Goal: Contribute content

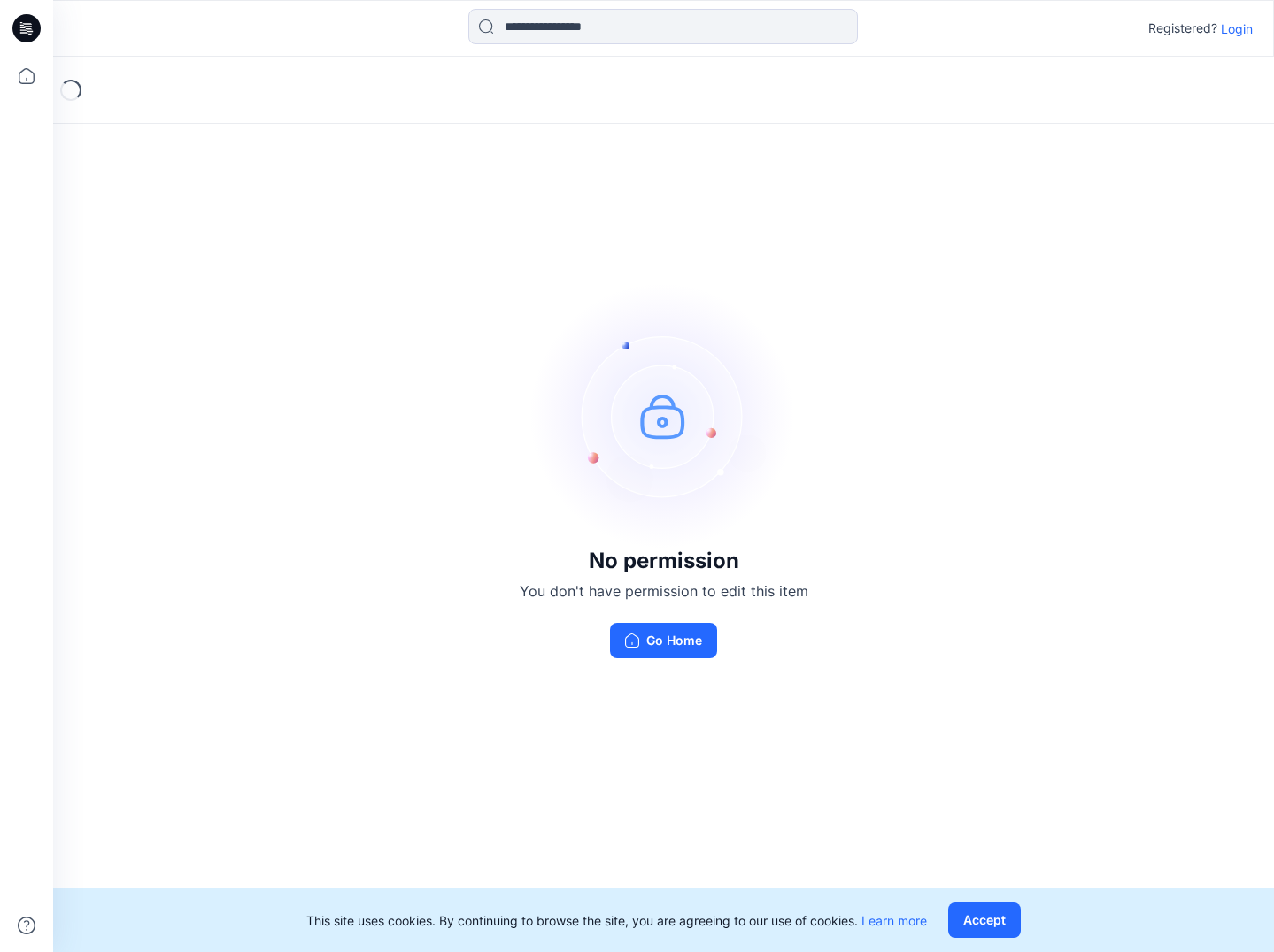
click at [1244, 29] on p "Login" at bounding box center [1236, 28] width 32 height 18
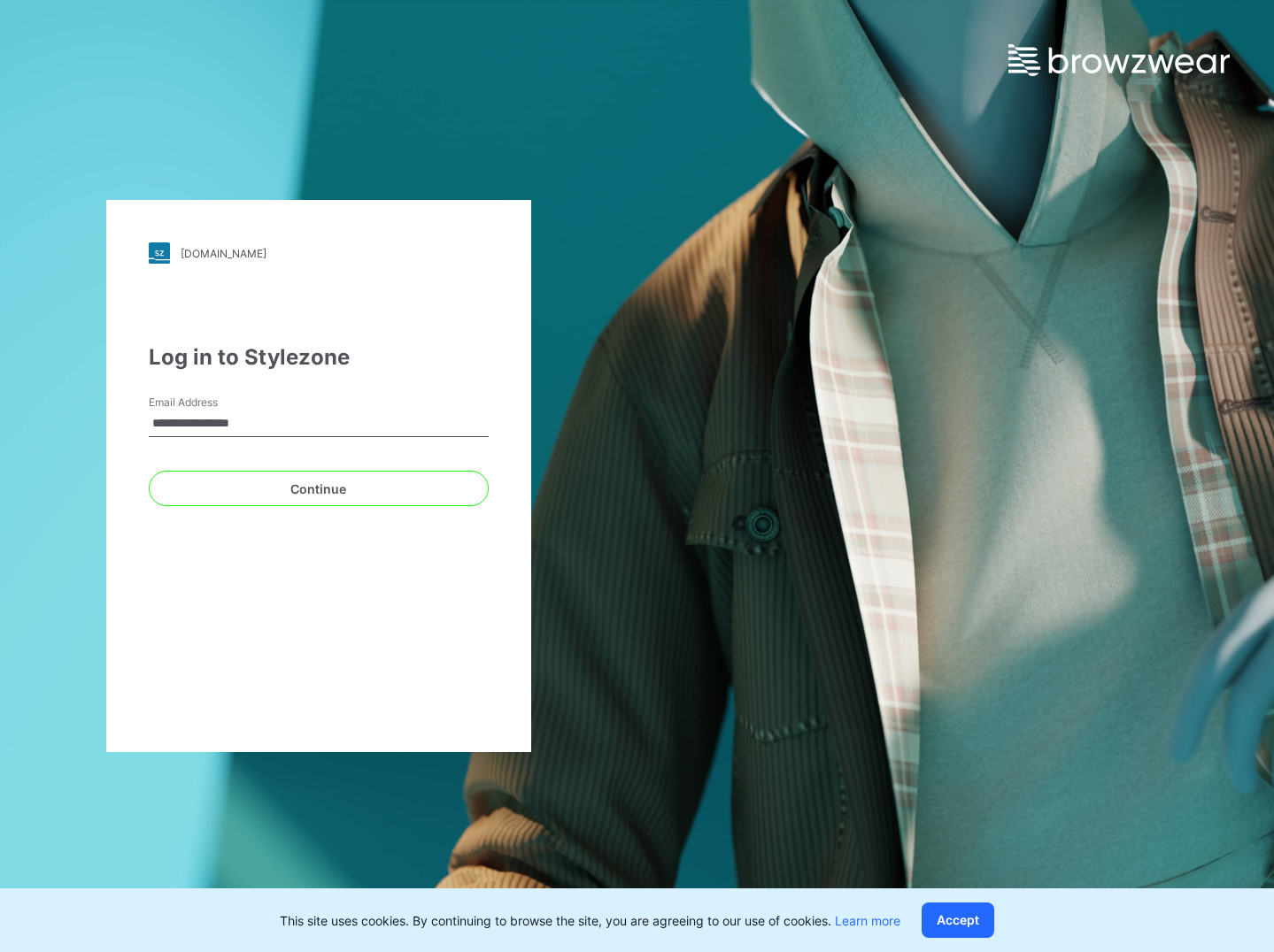
type input "**********"
click at [318, 488] on button "Continue" at bounding box center [319, 488] width 340 height 36
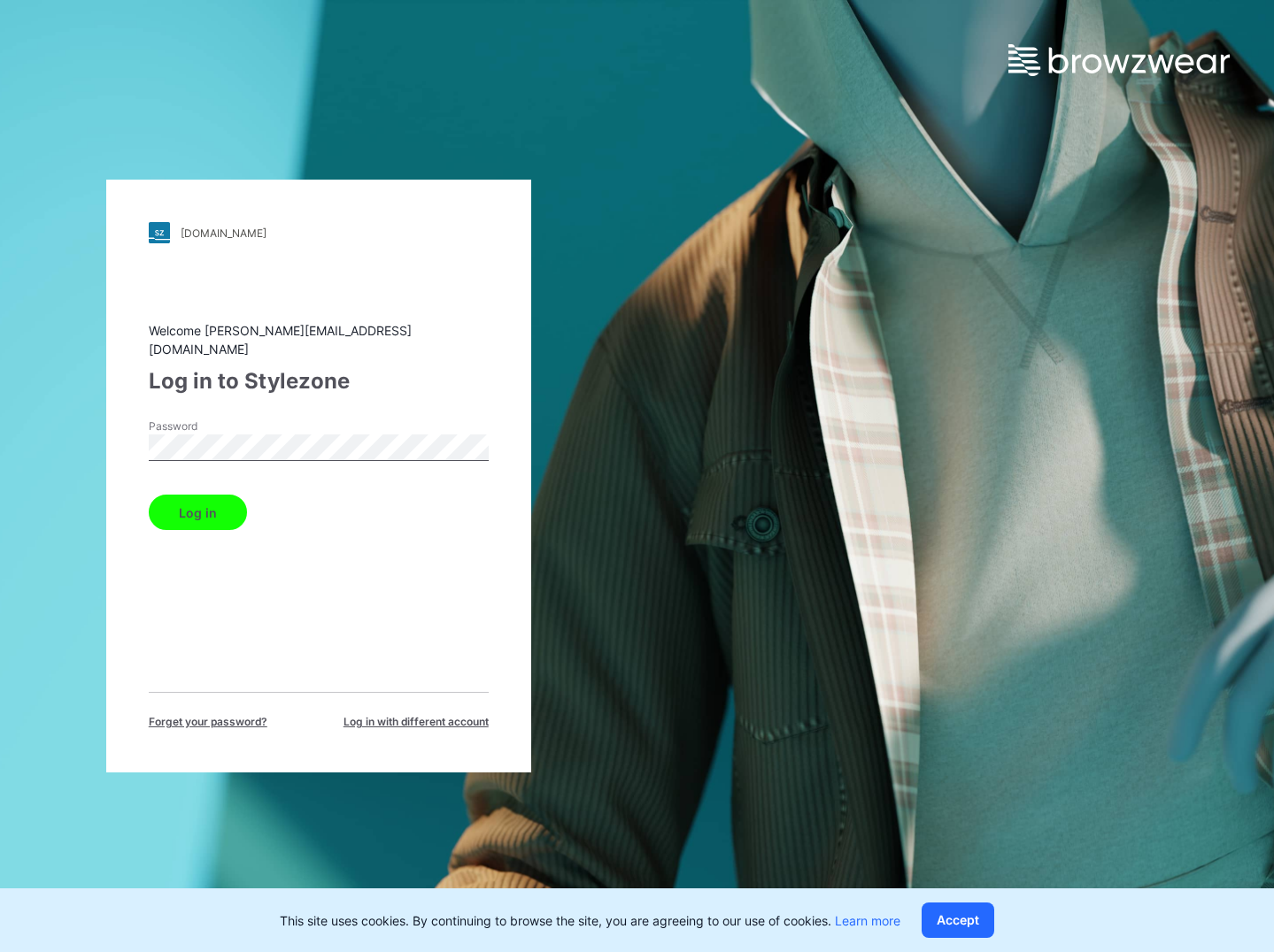
click at [196, 503] on button "Log in" at bounding box center [198, 512] width 99 height 36
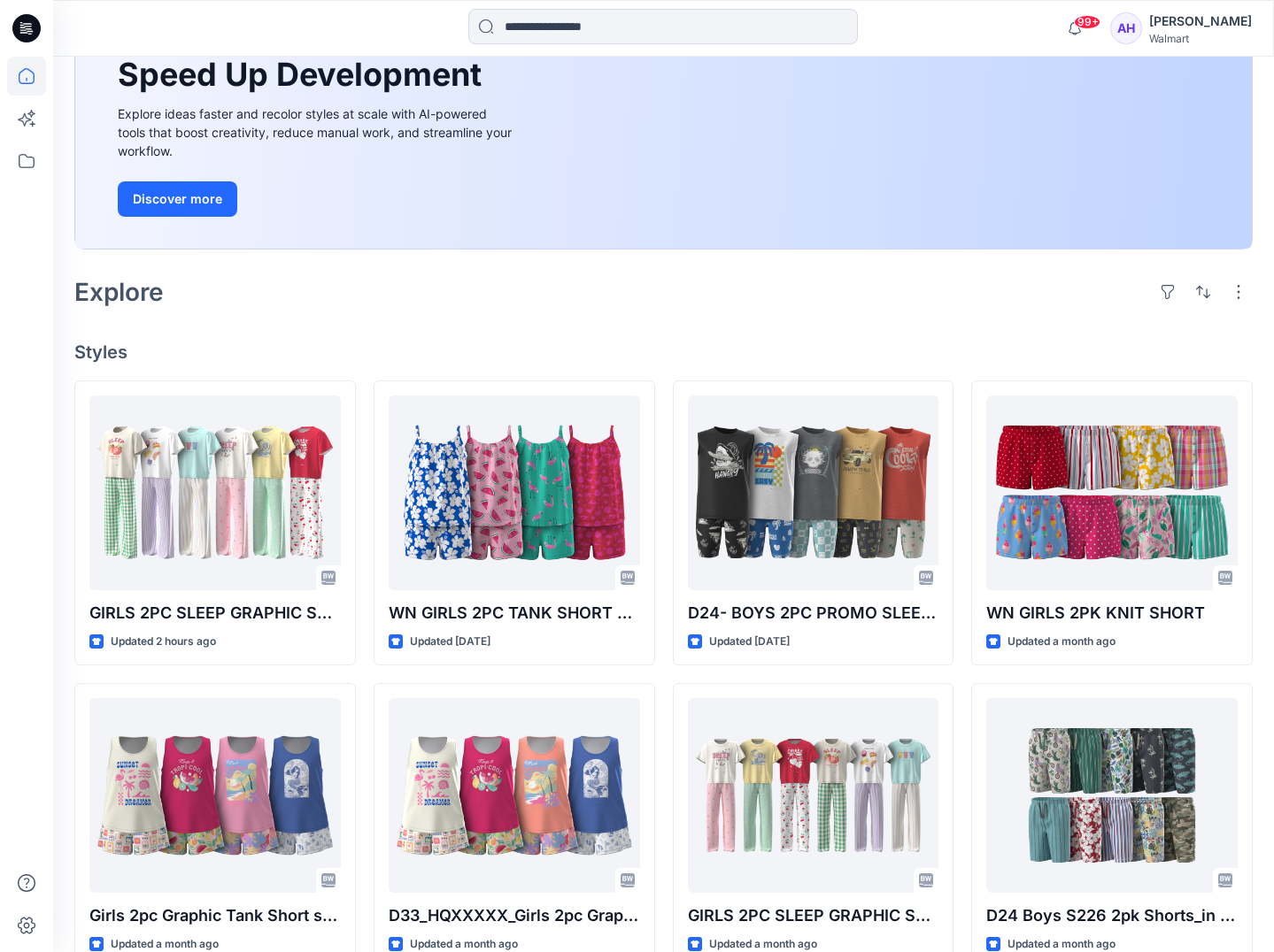
scroll to position [208, 0]
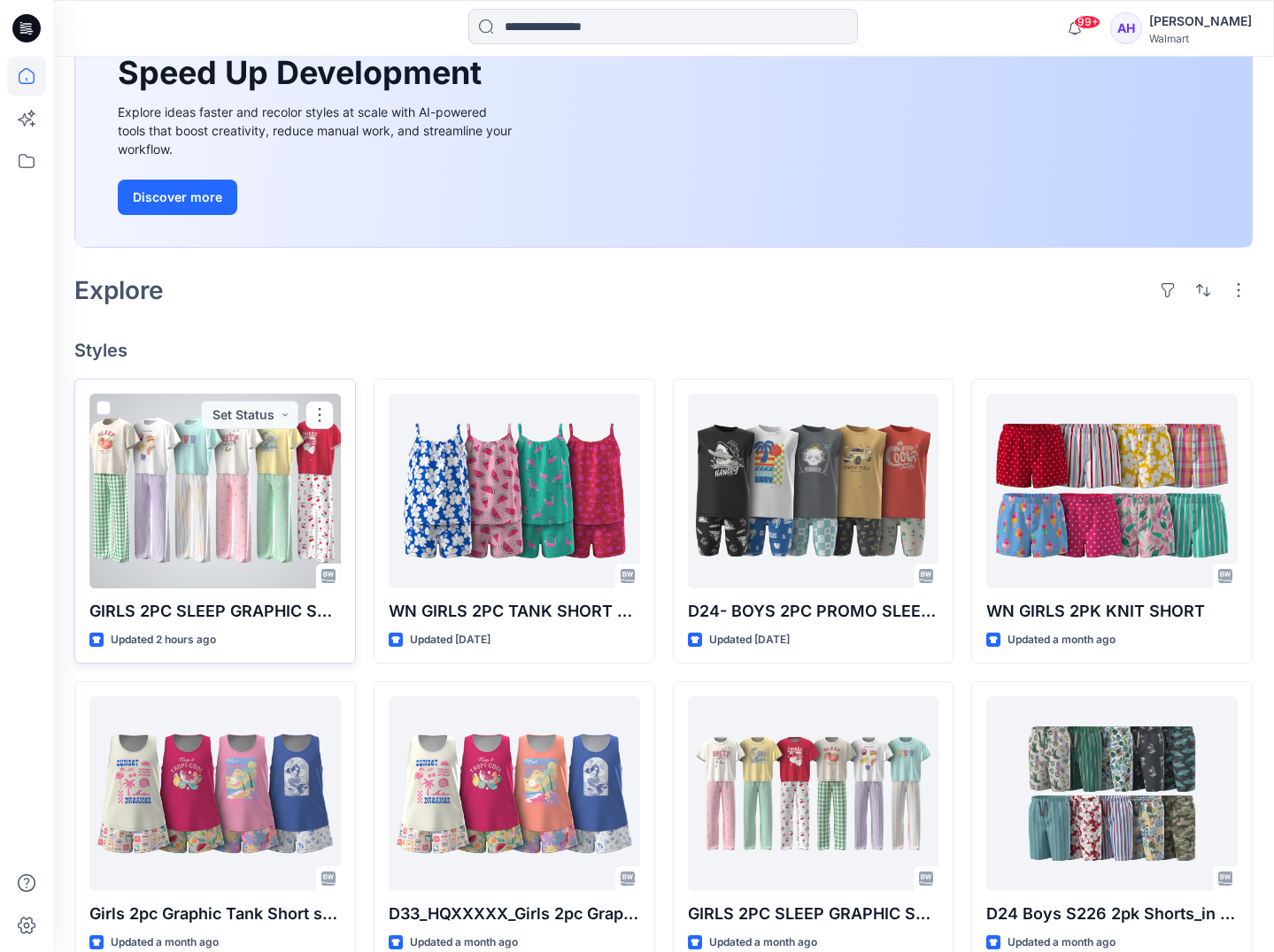
click at [191, 509] on div at bounding box center [215, 490] width 251 height 194
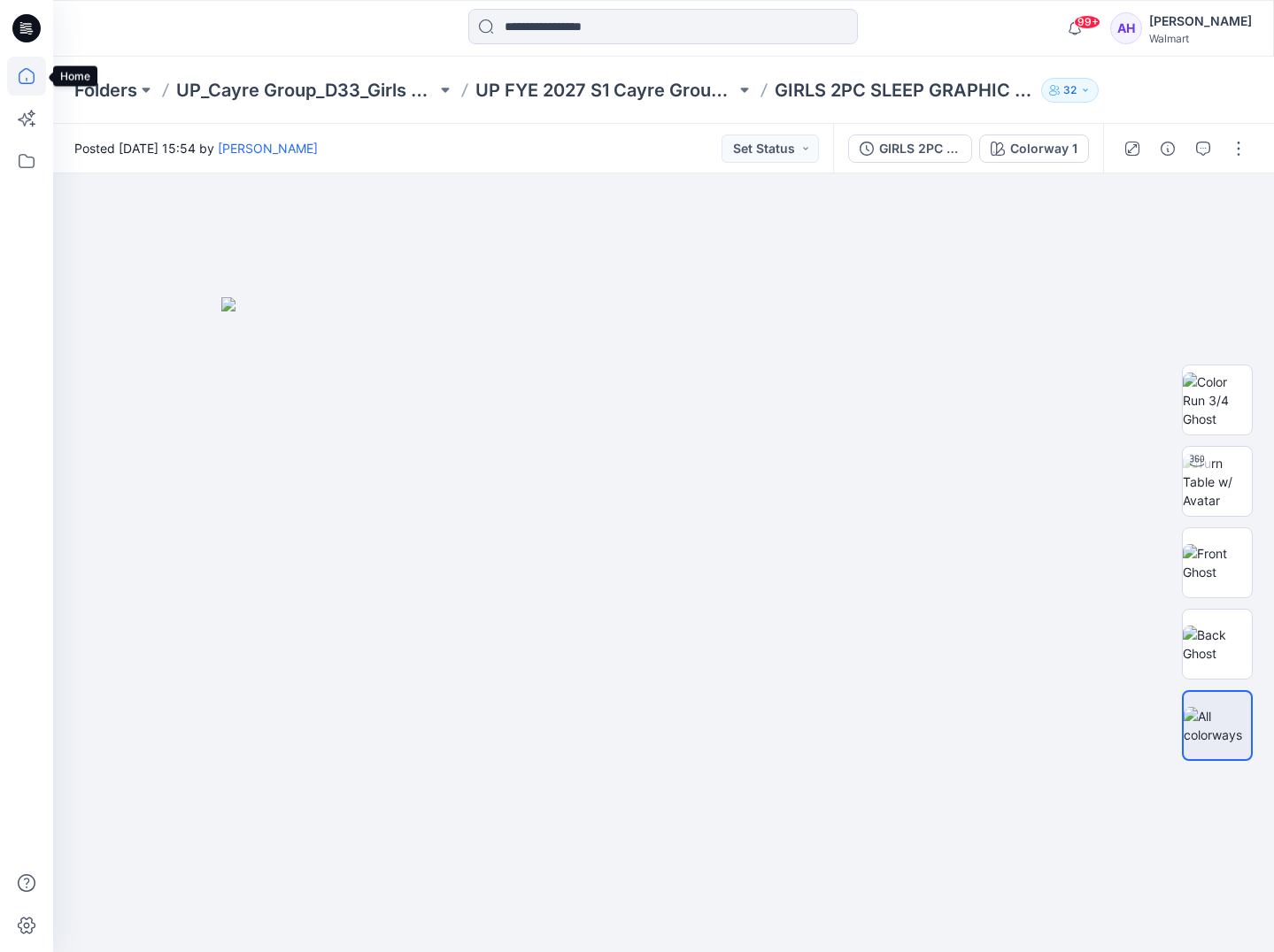
click at [17, 67] on icon at bounding box center [26, 76] width 39 height 39
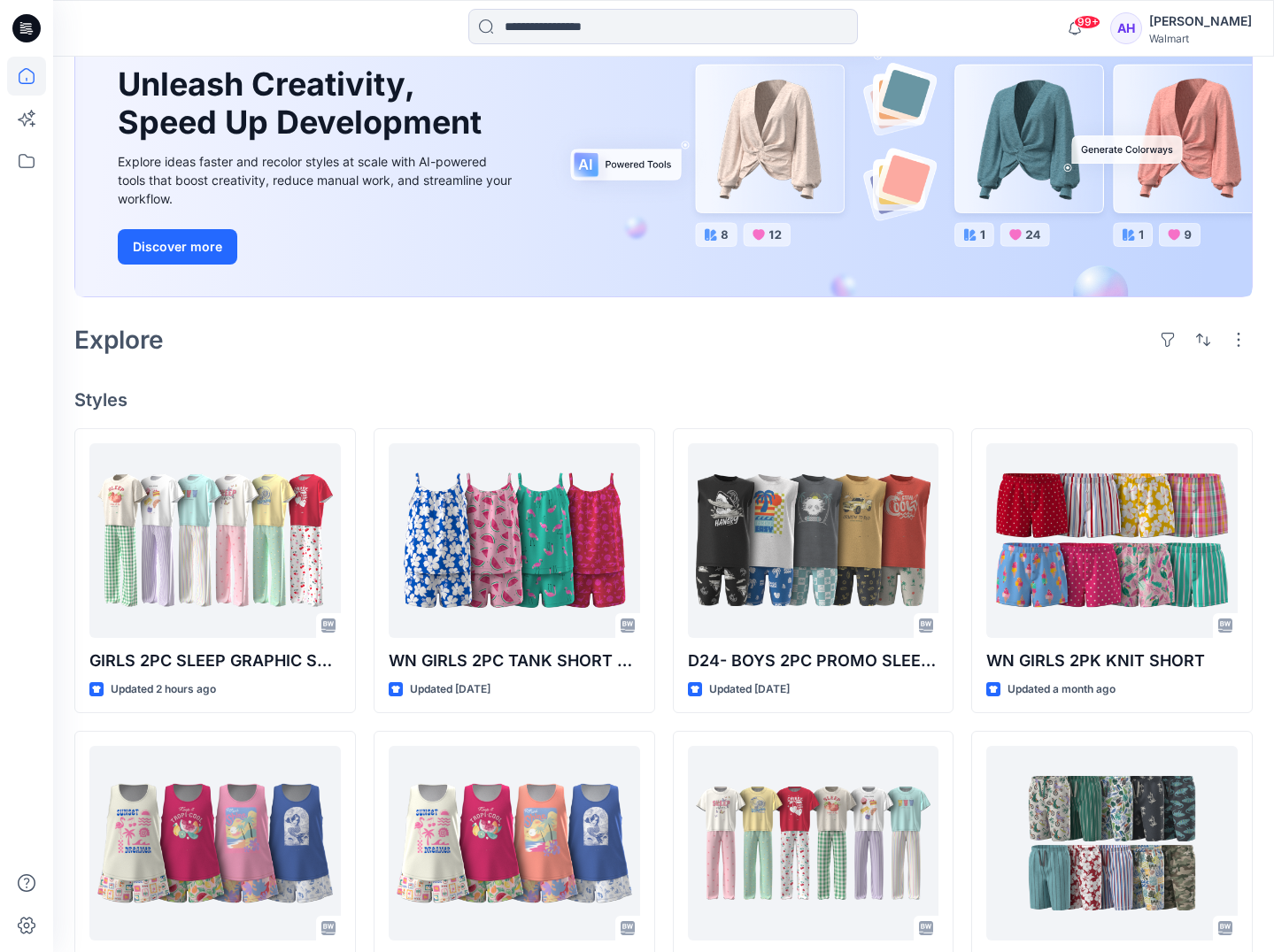
scroll to position [155, 0]
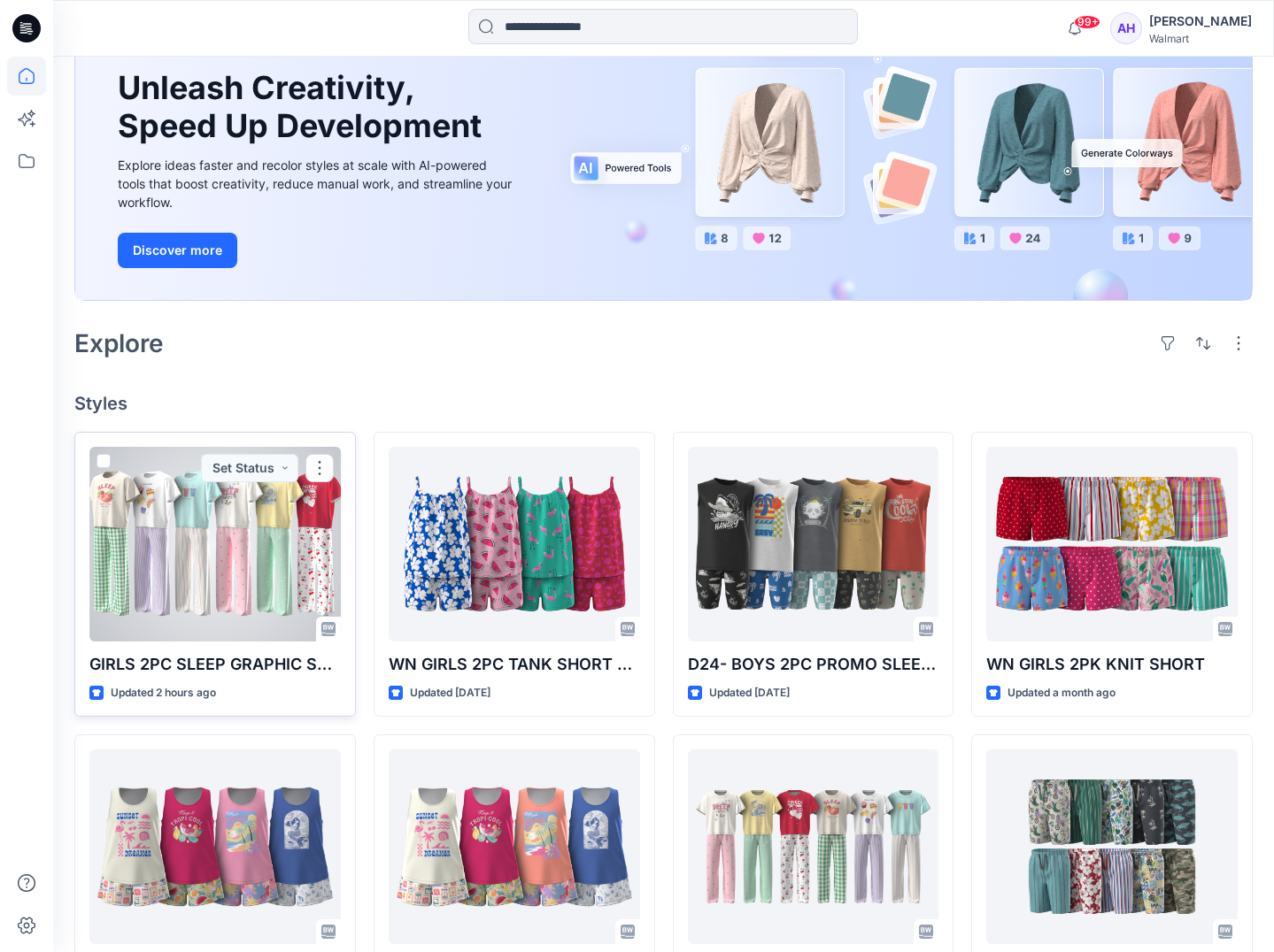
click at [217, 665] on p "GIRLS 2PC SLEEP GRAPHIC SET- PANTS - CORRECT HEM" at bounding box center [215, 665] width 251 height 25
click at [258, 583] on div at bounding box center [215, 543] width 251 height 194
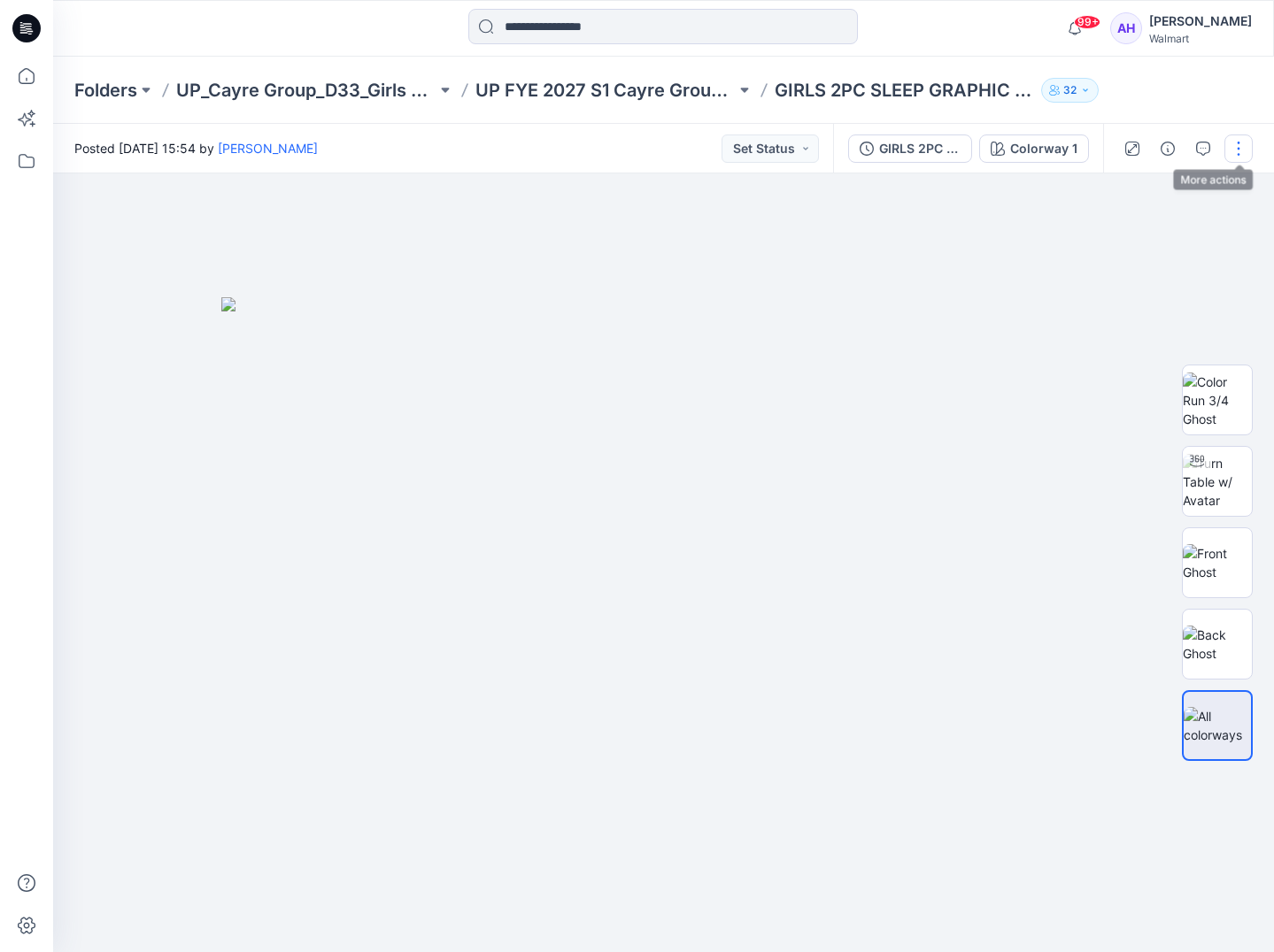
click at [1242, 148] on button "button" at bounding box center [1237, 148] width 28 height 28
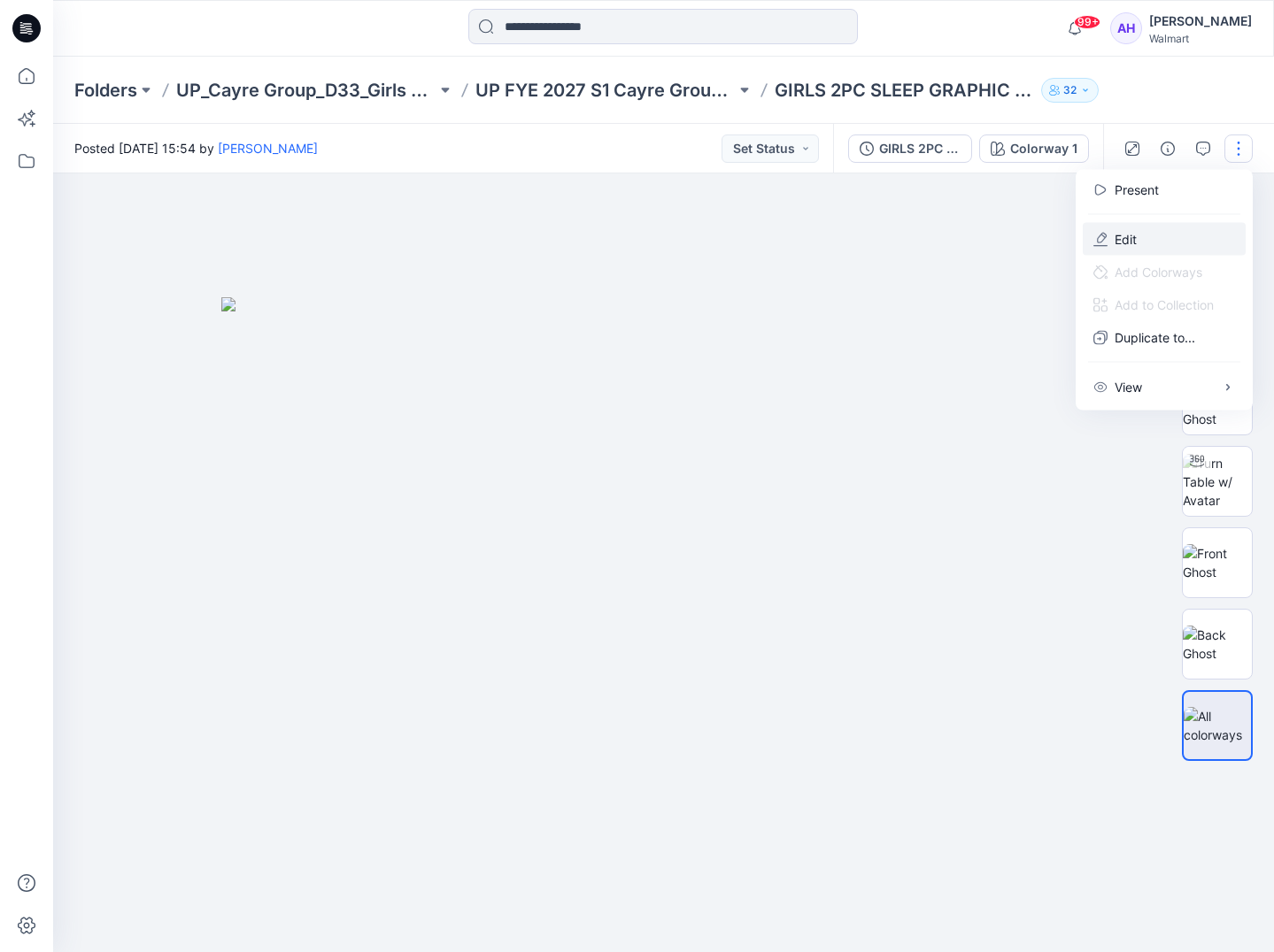
click at [1160, 246] on button "Edit" at bounding box center [1164, 240] width 162 height 33
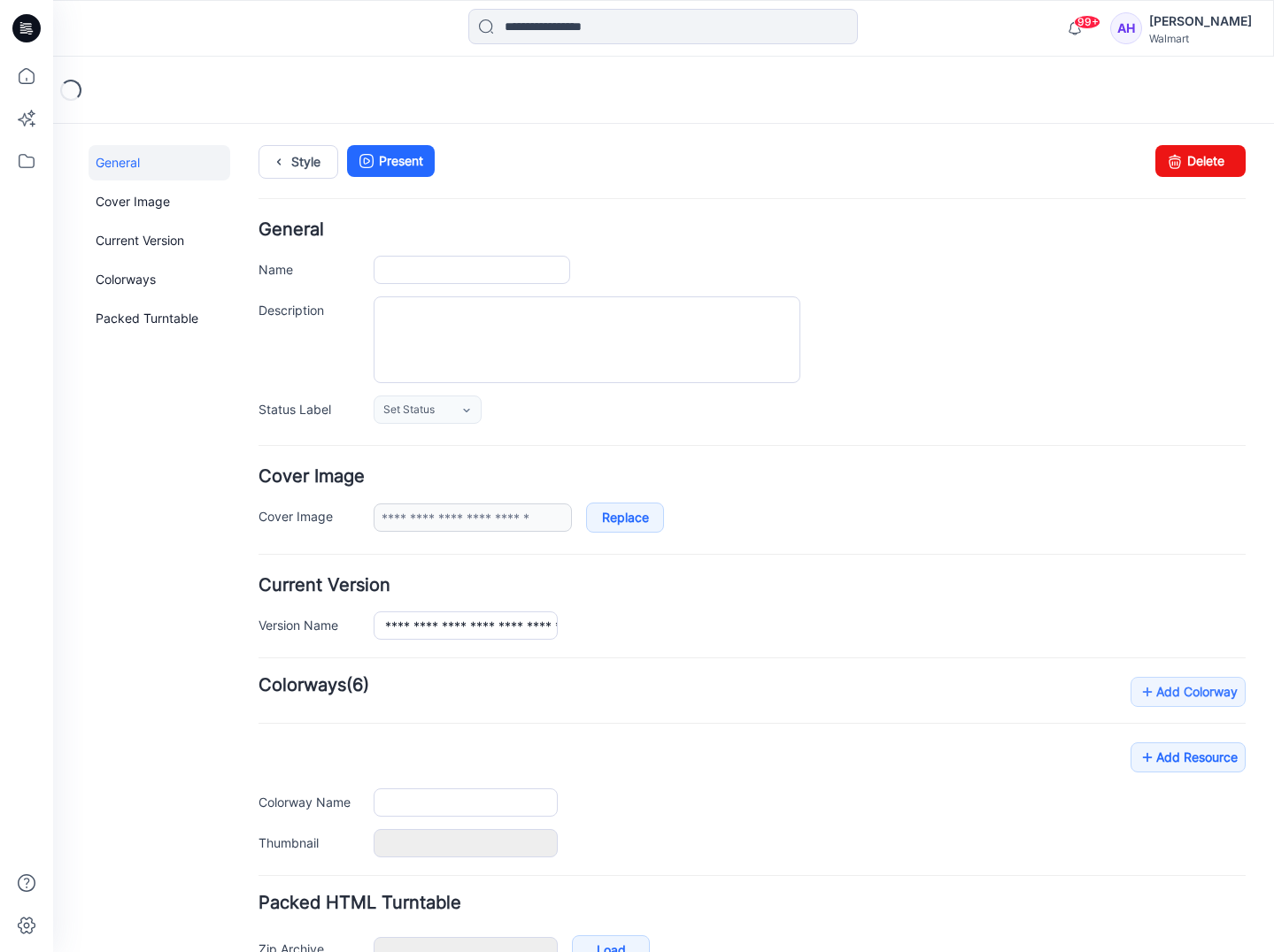
type input "**********"
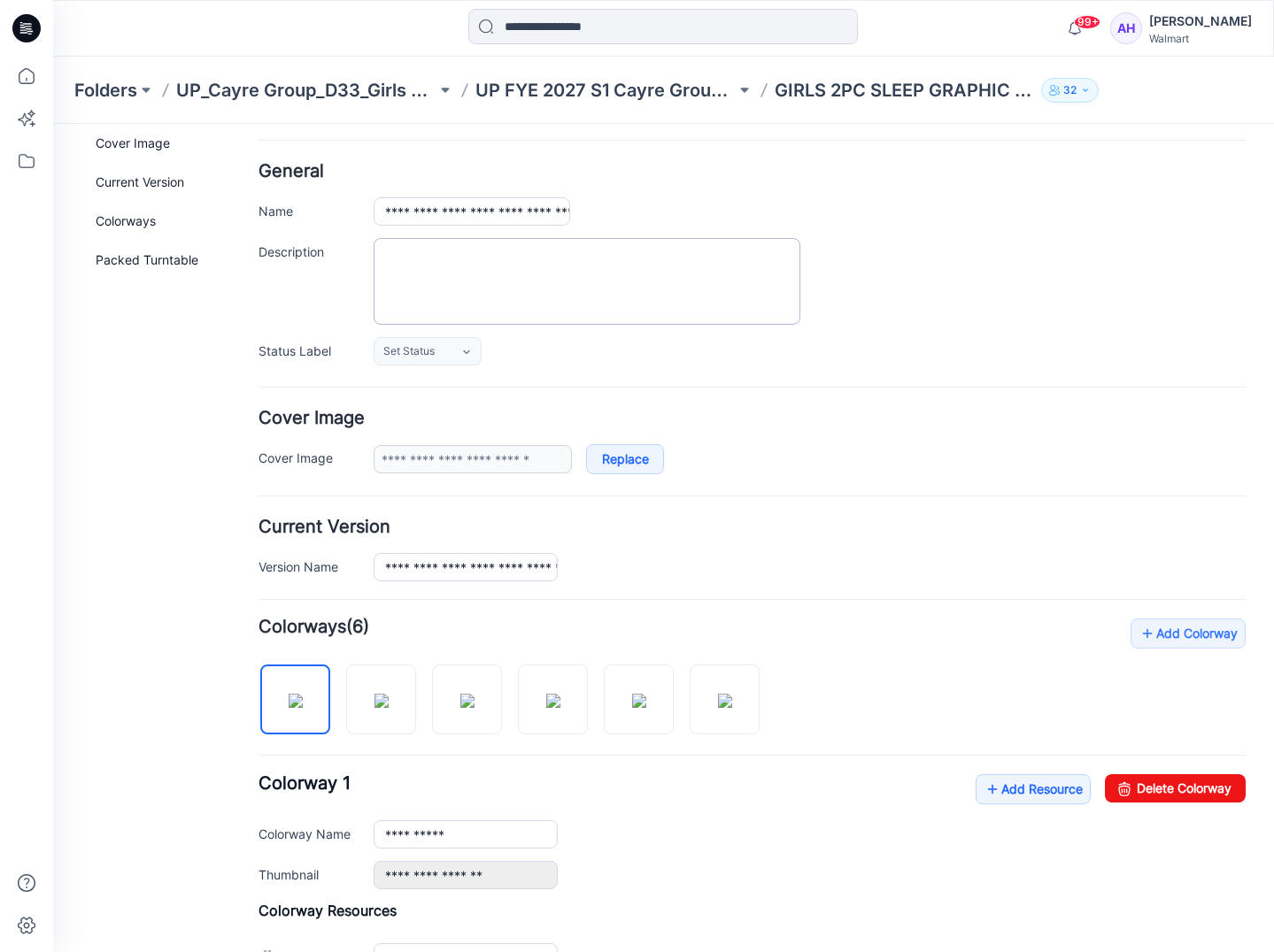
scroll to position [59, 0]
click at [551, 258] on textarea "Description" at bounding box center [586, 280] width 426 height 87
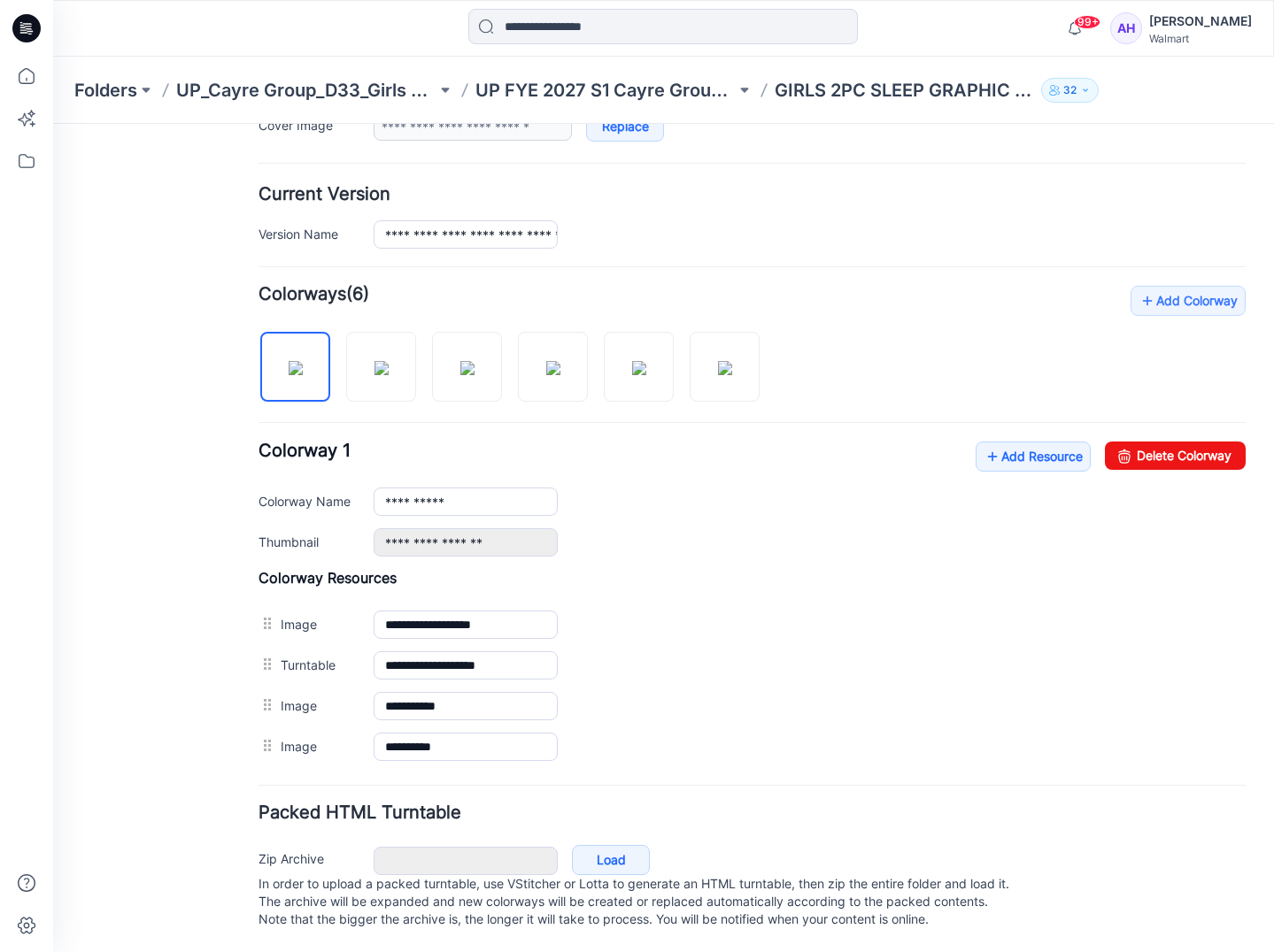
scroll to position [409, 0]
type textarea "**********"
click at [625, 845] on link "Load" at bounding box center [610, 859] width 78 height 30
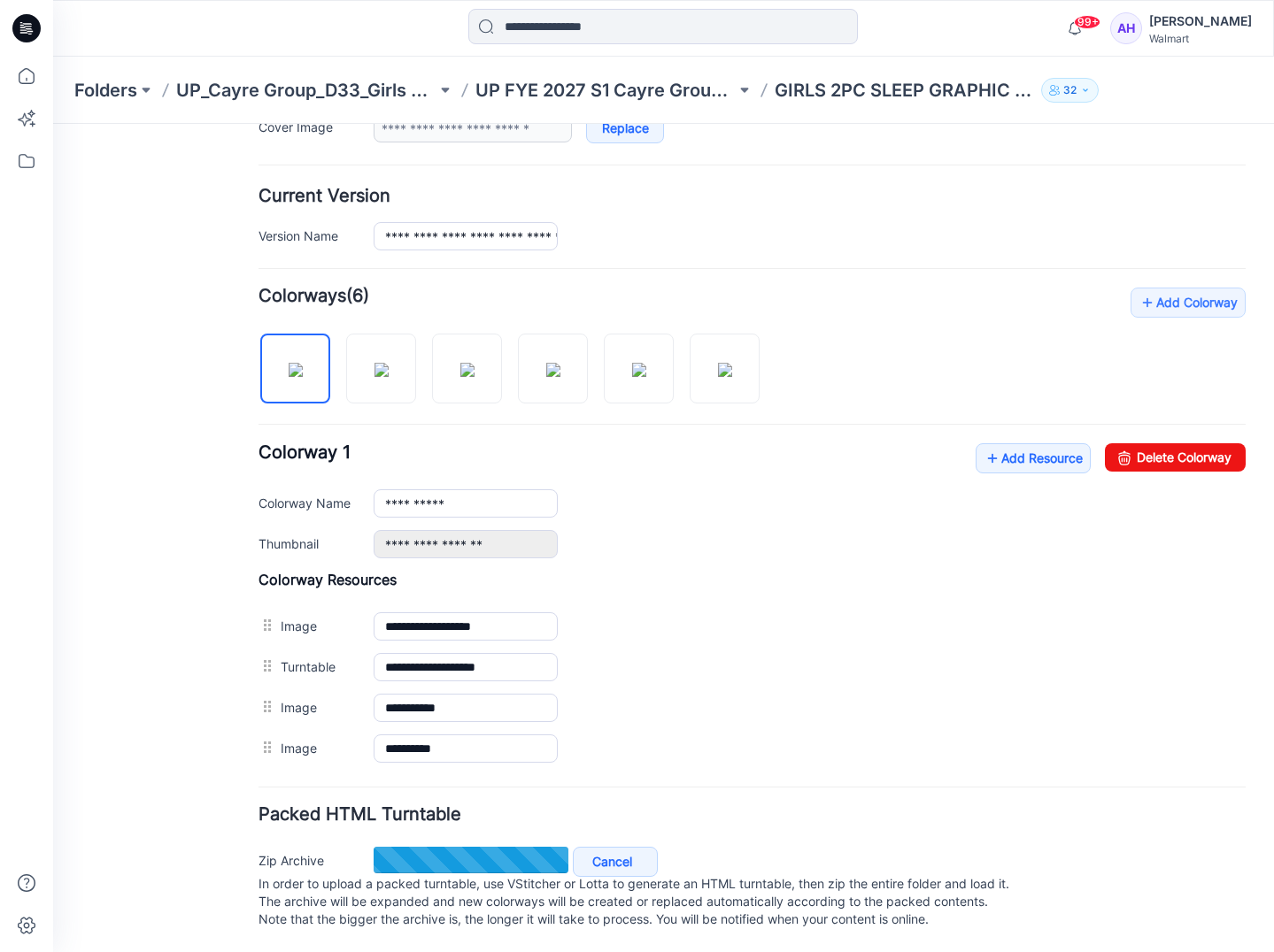
scroll to position [277, 0]
